Goal: Task Accomplishment & Management: Use online tool/utility

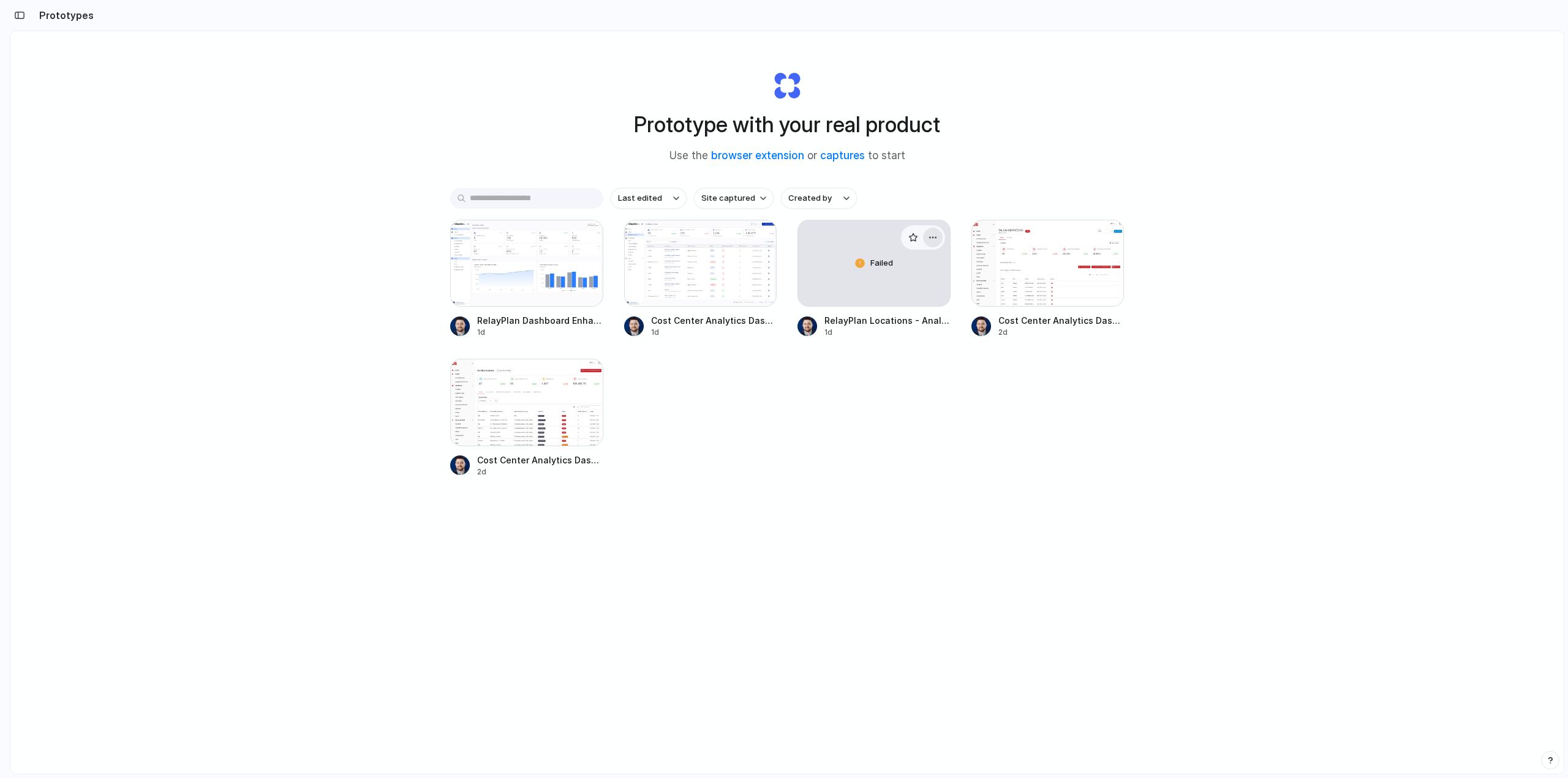
click at [931, 237] on div "button" at bounding box center [933, 237] width 10 height 10
click at [892, 321] on span "Delete" at bounding box center [884, 323] width 26 height 12
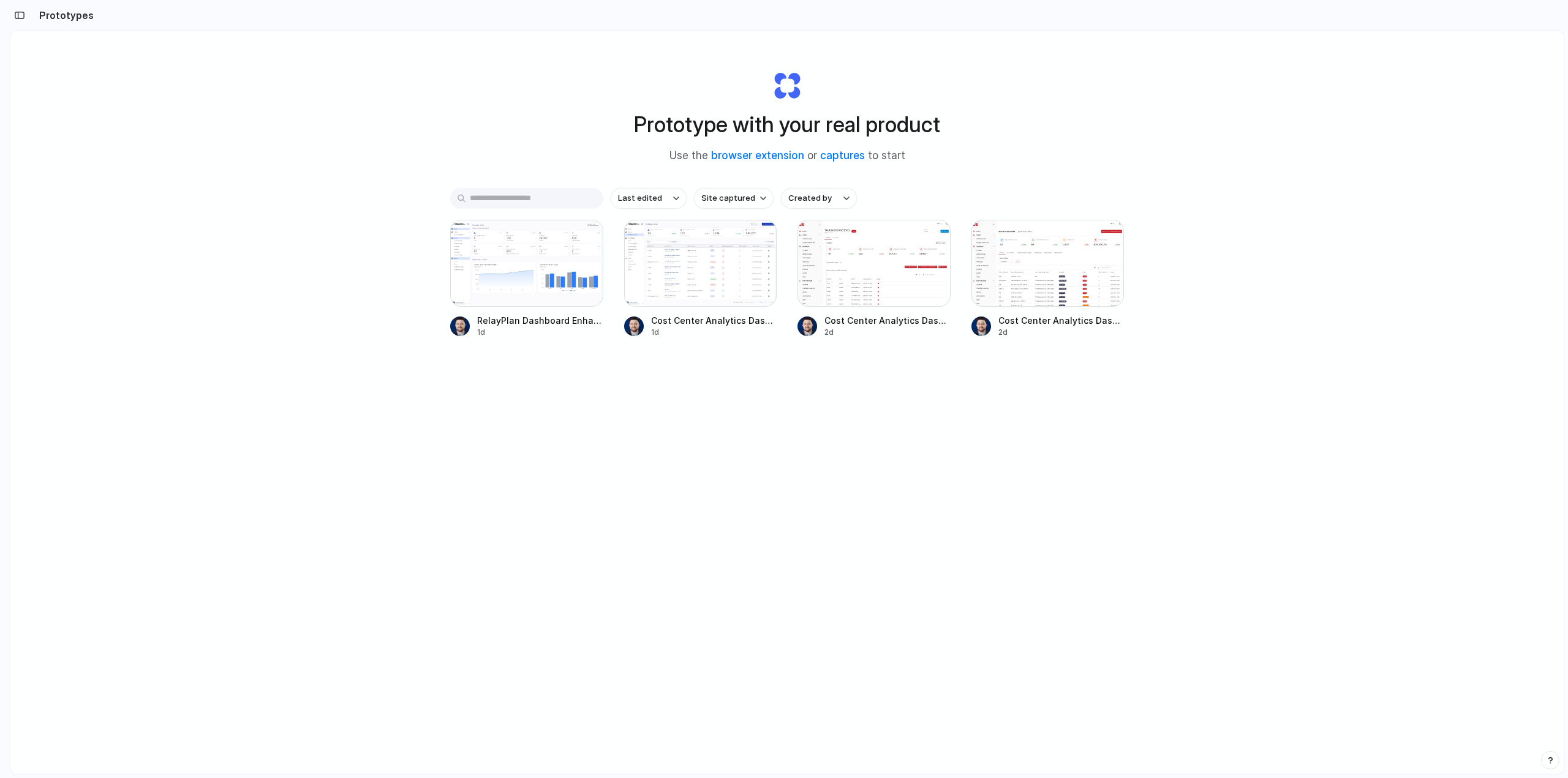
click at [786, 499] on div "Prototype with your real product Use the browser extension or captures to start…" at bounding box center [787, 435] width 1554 height 808
click at [263, 225] on div "Prototype with your real product Use the browser extension or captures to start…" at bounding box center [787, 435] width 1554 height 808
click at [266, 203] on div "Prototype with your real product Use the browser extension or captures to start…" at bounding box center [787, 435] width 1554 height 808
click at [266, 154] on div "Prototype with your real product Use the browser extension or captures to start…" at bounding box center [787, 435] width 1554 height 808
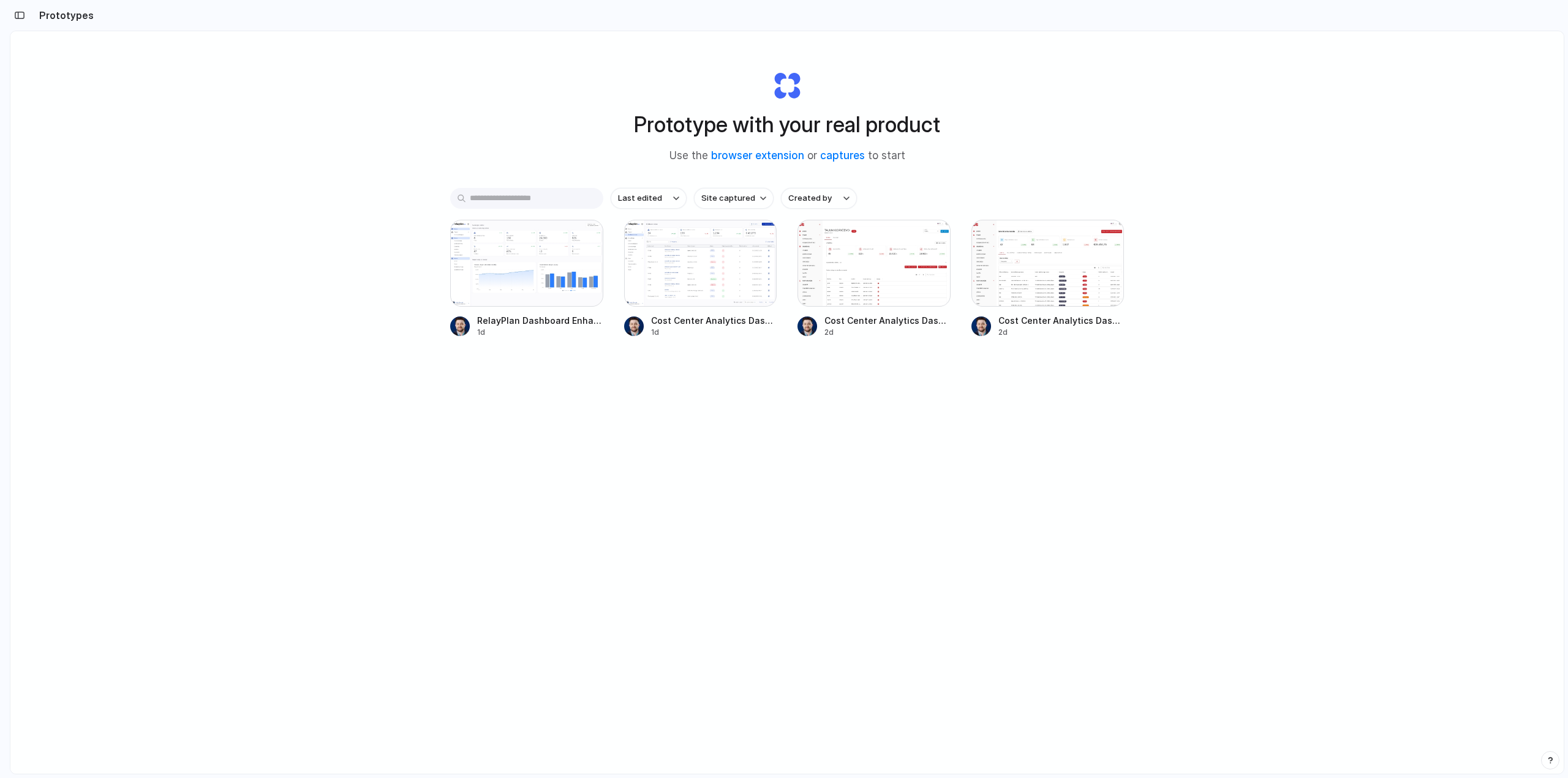
click at [255, 233] on div "Prototype with your real product Use the browser extension or captures to start…" at bounding box center [787, 435] width 1554 height 808
click at [222, 209] on div "Prototype with your real product Use the browser extension or captures to start…" at bounding box center [787, 435] width 1554 height 808
click at [253, 183] on div "Prototype with your real product Use the browser extension or captures to start…" at bounding box center [787, 435] width 1554 height 808
click at [270, 164] on div "Prototype with your real product Use the browser extension or captures to start…" at bounding box center [787, 435] width 1554 height 808
